Goal: Communication & Community: Answer question/provide support

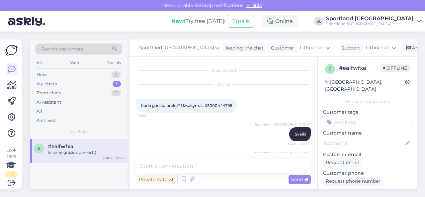
scroll to position [190, 0]
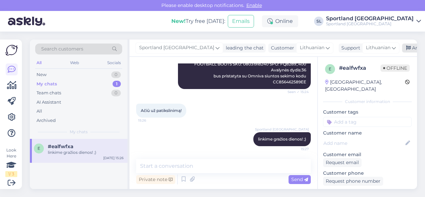
click at [402, 49] on div "Archive chat" at bounding box center [423, 47] width 42 height 9
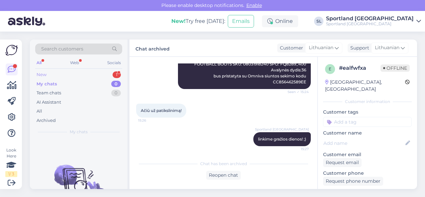
click at [100, 72] on div "New 1" at bounding box center [78, 74] width 87 height 9
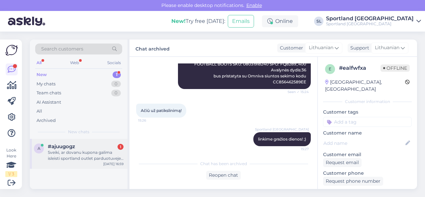
click at [93, 154] on div "Sveiki, ar dovanu kupona galima isleisti sportland outlet parduotuveje ?" at bounding box center [86, 155] width 76 height 12
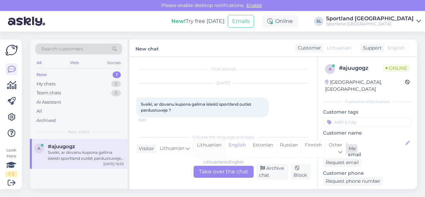
click at [213, 151] on div "Lithuanian" at bounding box center [208, 148] width 31 height 17
click at [216, 174] on div "Lithuanian to Lithuanian Take over the chat" at bounding box center [223, 172] width 60 height 12
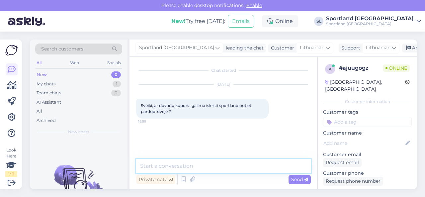
click at [212, 165] on textarea at bounding box center [223, 166] width 175 height 14
type textarea "Sveiki, dėkojame už Jūsų užklausą."
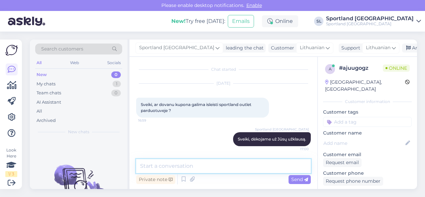
paste textarea "Dovanų korteles įsigyti ir panaudoti galima tik fizinėse parduotuvėse. Dovanų k…"
type textarea "Dovanų korteles įsigyti ir panaudoti galima tik fizinėse parduotuvėse. Dovanų k…"
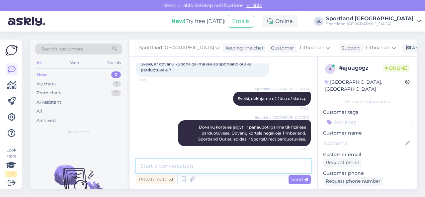
click at [217, 170] on textarea at bounding box center [223, 166] width 175 height 14
type textarea "galioja tik Sportland parduotuvėse."
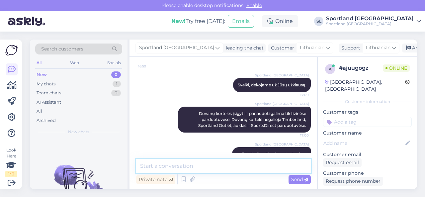
scroll to position [70, 0]
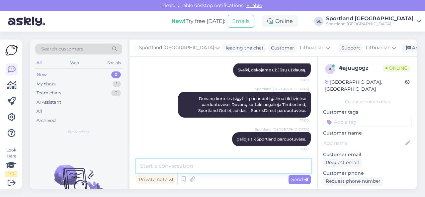
click at [220, 168] on textarea at bounding box center [223, 166] width 175 height 14
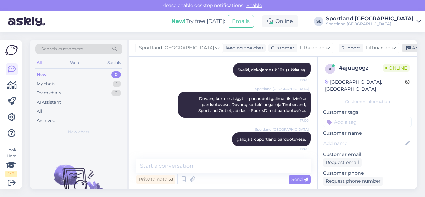
click at [402, 50] on div "Archive chat" at bounding box center [423, 47] width 42 height 9
